Goal: Information Seeking & Learning: Learn about a topic

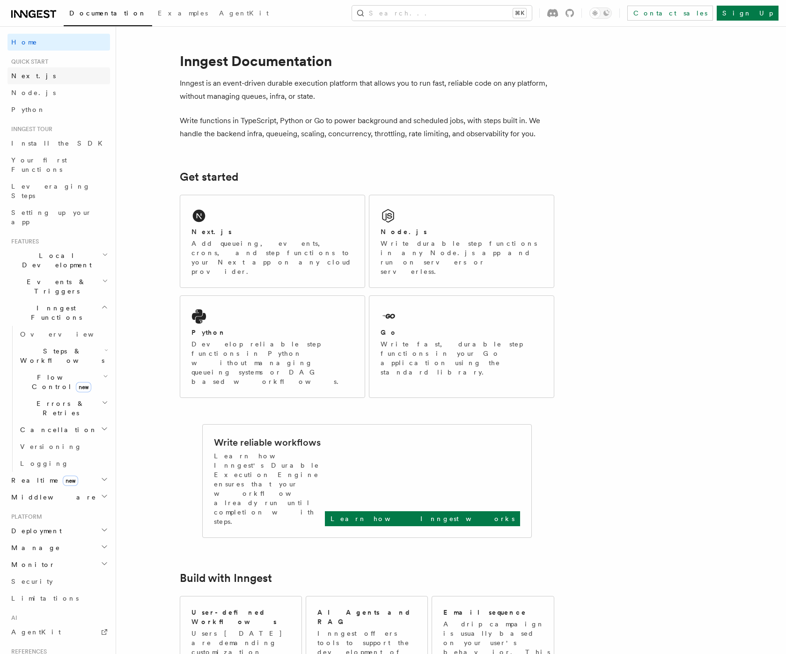
click at [37, 68] on link "Next.js" at bounding box center [58, 75] width 102 height 17
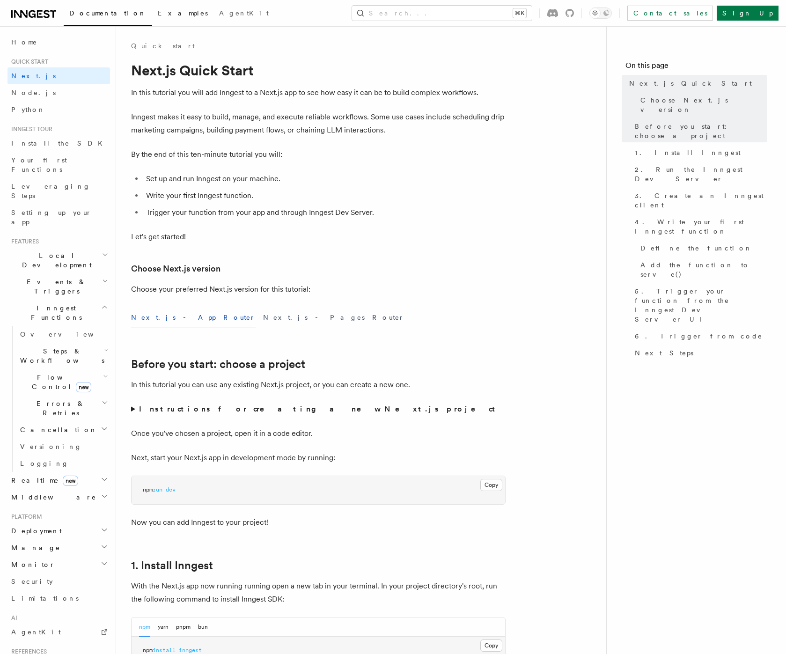
click at [158, 15] on span "Examples" at bounding box center [183, 12] width 50 height 7
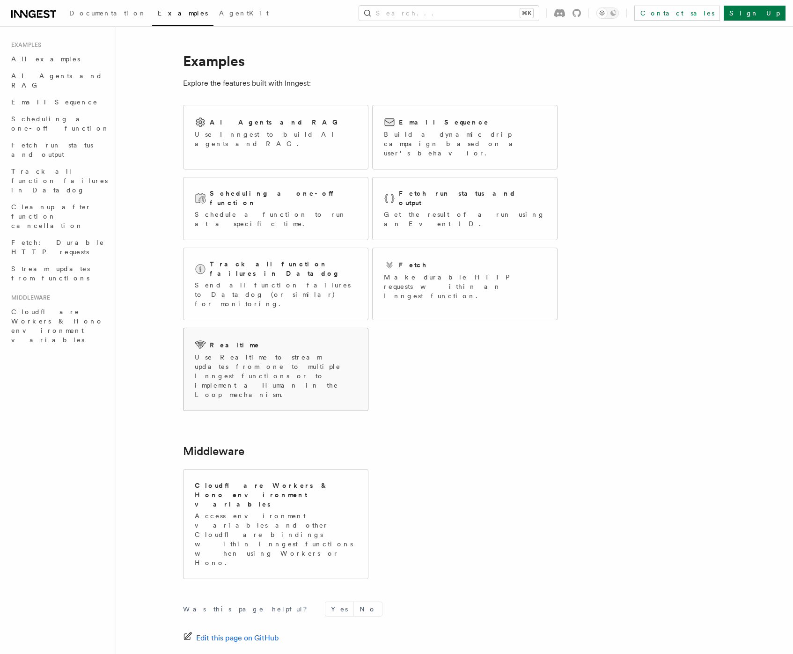
click at [242, 352] on p "Use Realtime to stream updates from one to multiple Inngest functions or to imp…" at bounding box center [276, 375] width 162 height 47
